Goal: Transaction & Acquisition: Subscribe to service/newsletter

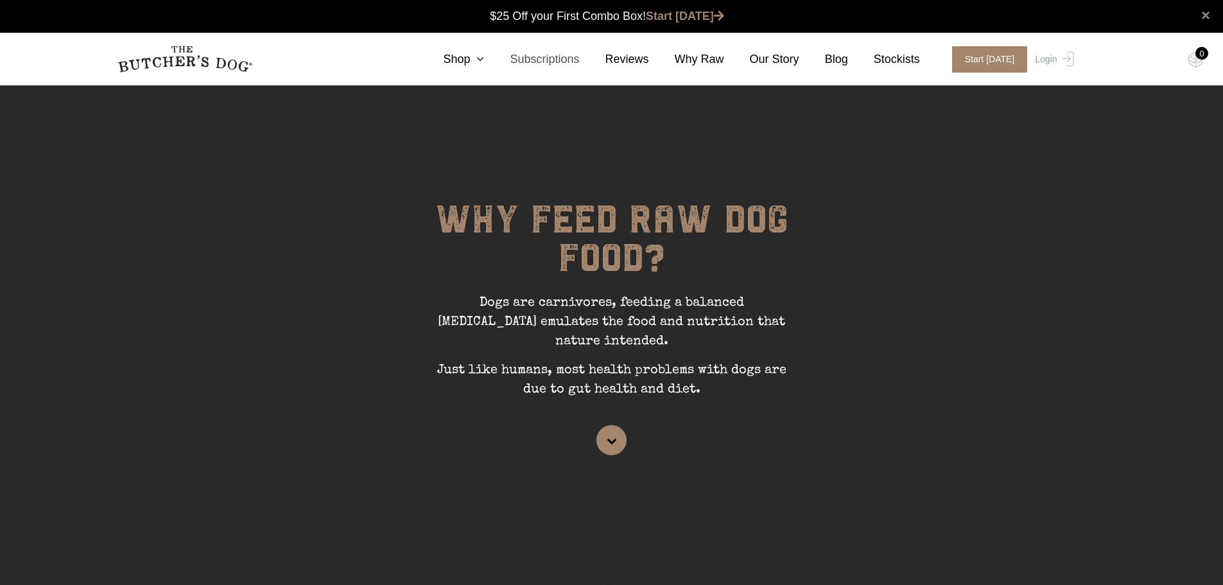
click at [548, 57] on link "Subscriptions" at bounding box center [531, 59] width 95 height 17
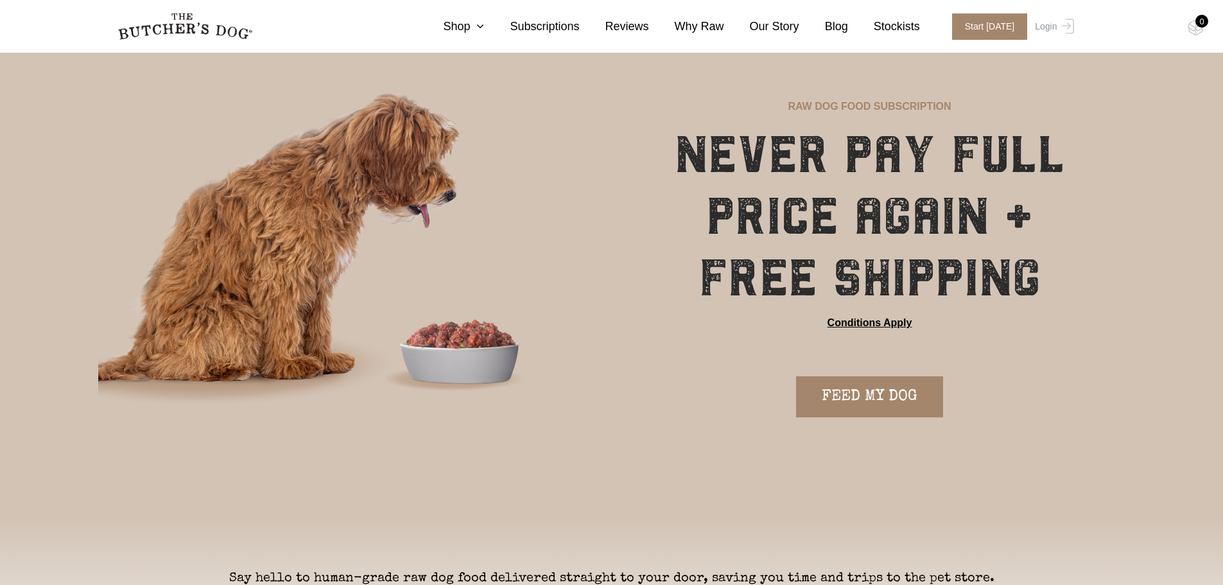
scroll to position [64, 0]
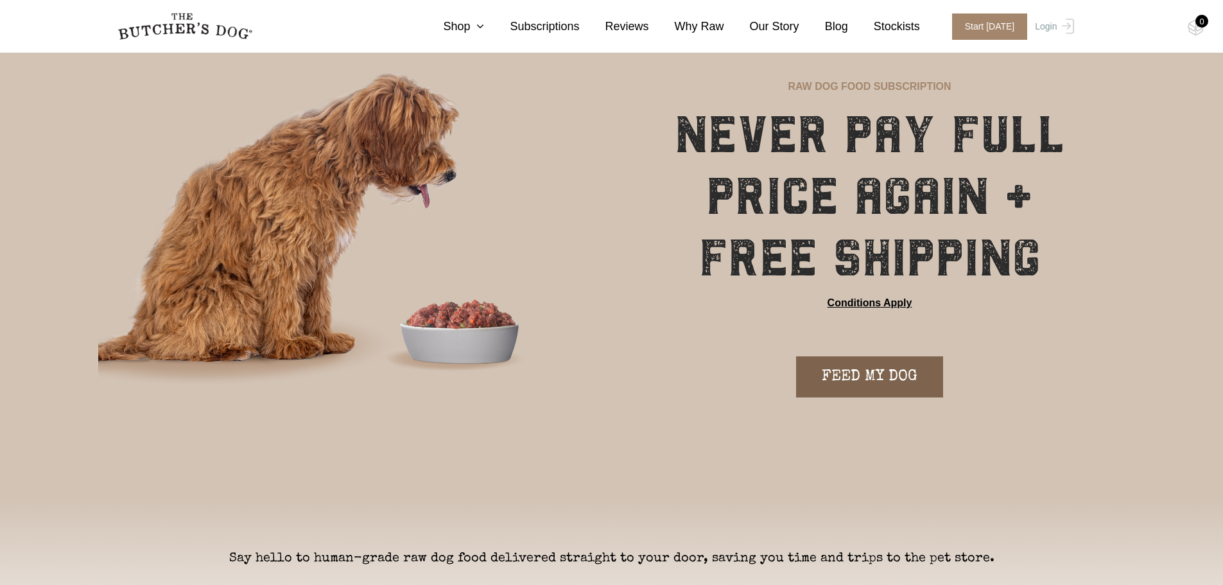
click at [846, 381] on link "FEED MY DOG" at bounding box center [869, 376] width 147 height 41
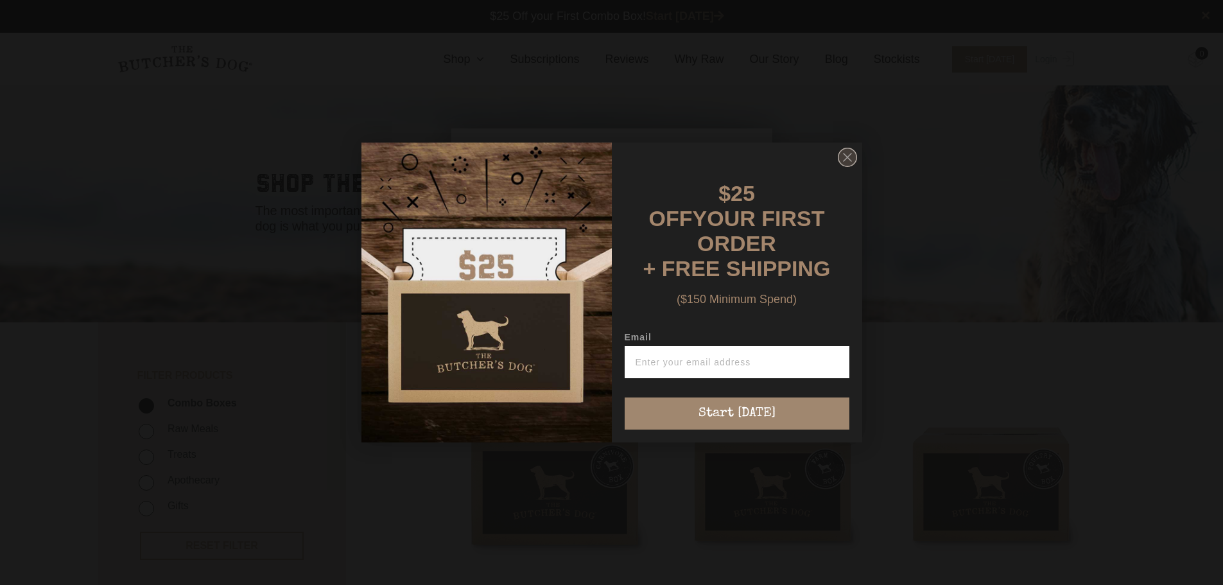
click at [845, 161] on circle "Close dialog" at bounding box center [847, 157] width 19 height 19
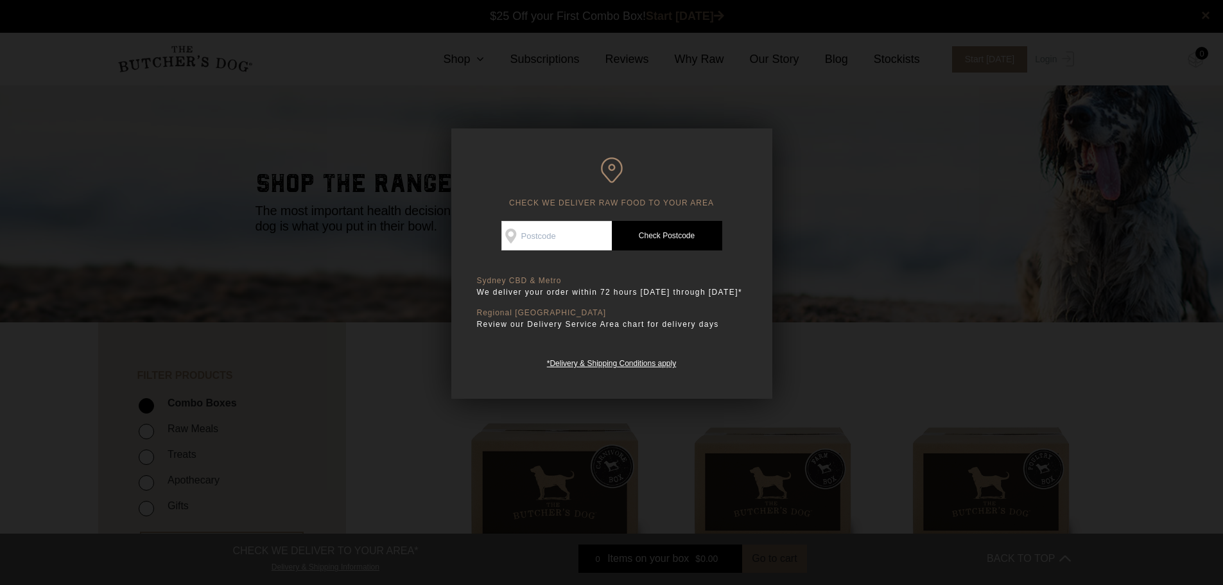
click at [561, 240] on input "Check Availability At" at bounding box center [556, 236] width 110 height 30
type input "2100"
click at [661, 232] on link "Check Postcode" at bounding box center [667, 236] width 110 height 30
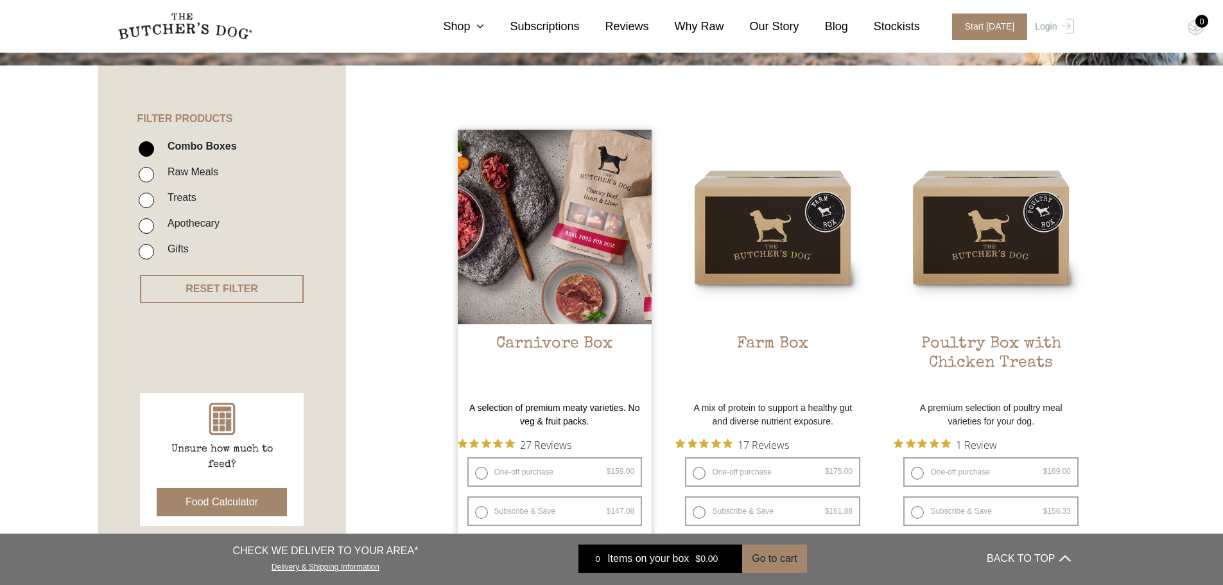
scroll to position [321, 0]
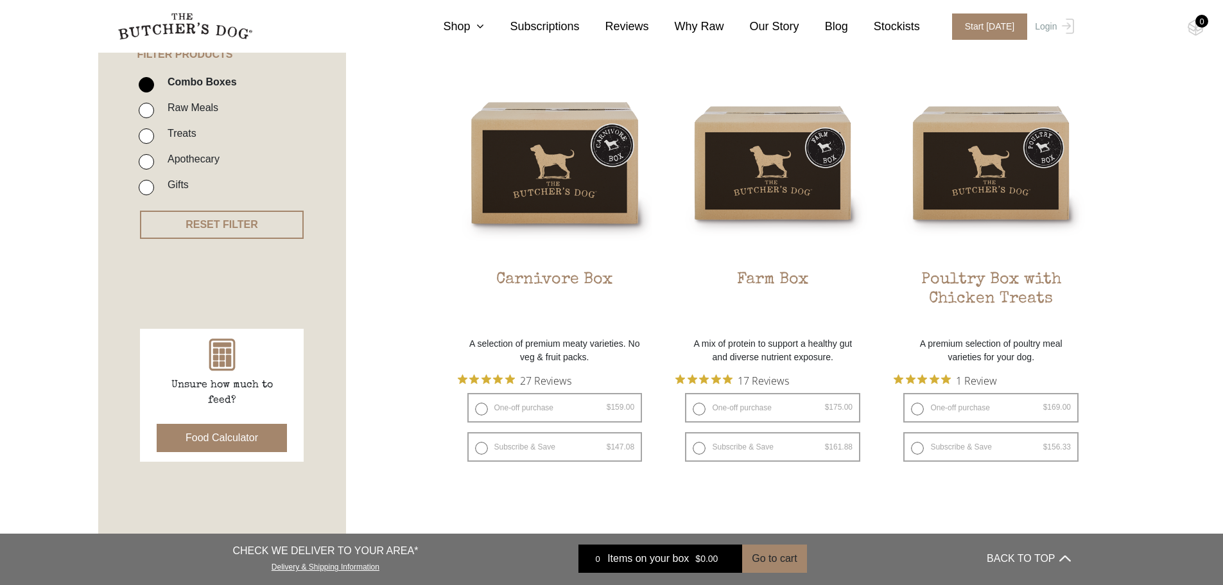
click at [143, 111] on input "Raw Meals" at bounding box center [146, 110] width 15 height 15
checkbox input "true"
click at [148, 85] on input "Combo Boxes" at bounding box center [146, 84] width 15 height 15
checkbox input "false"
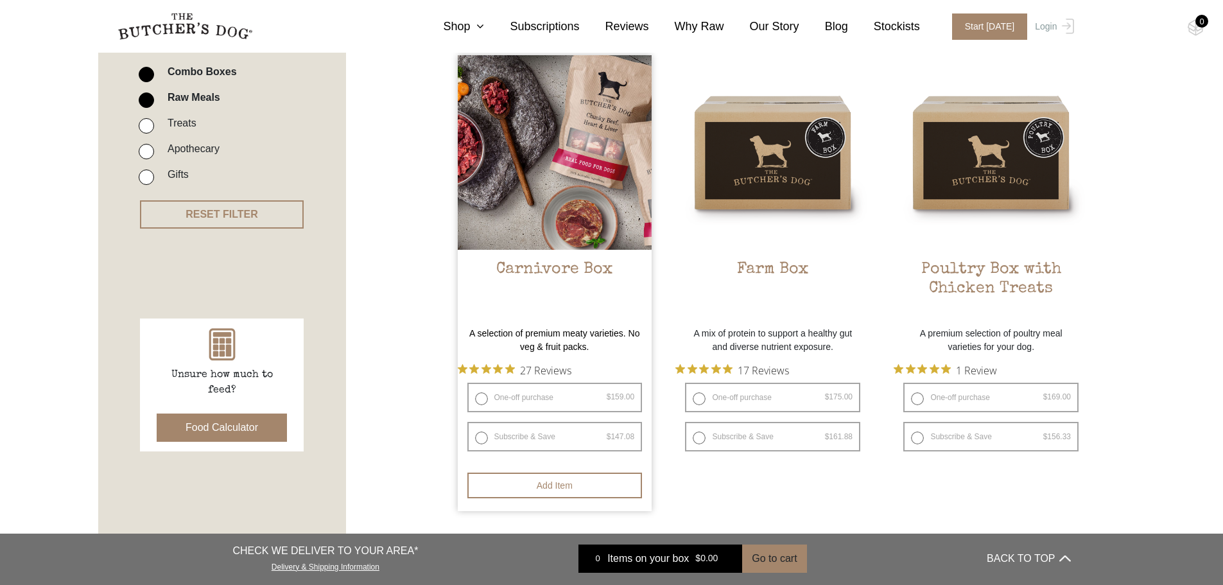
scroll to position [354, 0]
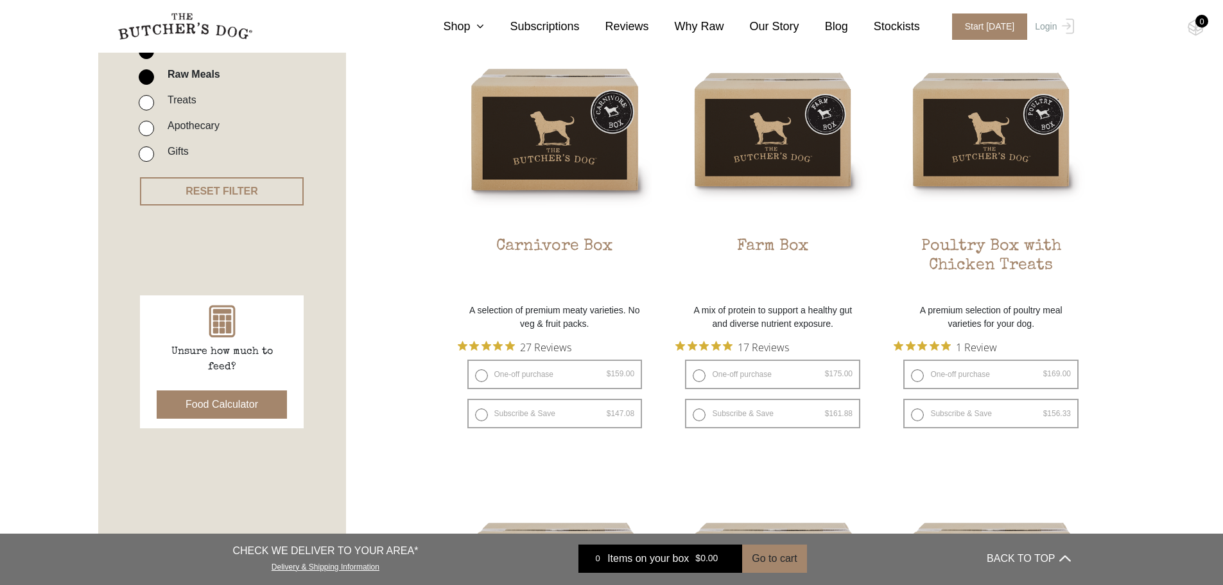
click at [148, 102] on input "Treats" at bounding box center [146, 102] width 15 height 15
checkbox input "true"
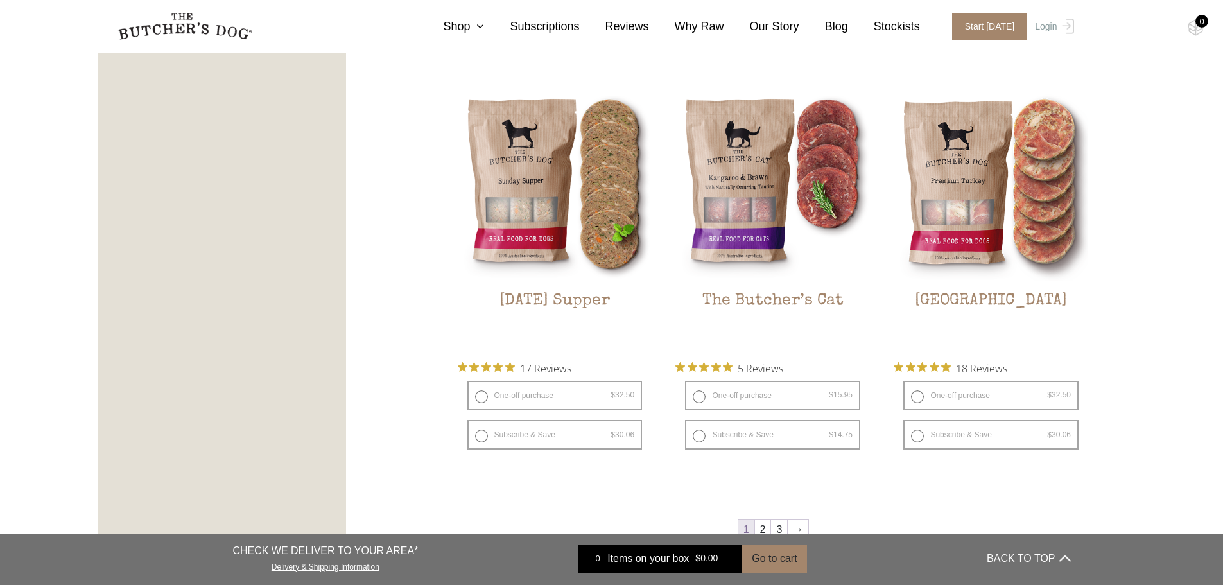
scroll to position [1638, 0]
